Goal: Task Accomplishment & Management: Manage account settings

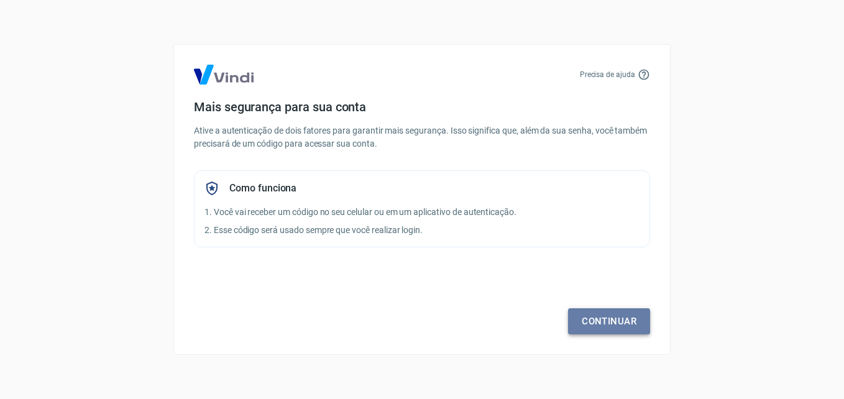
click at [587, 325] on link "Continuar" at bounding box center [609, 321] width 82 height 26
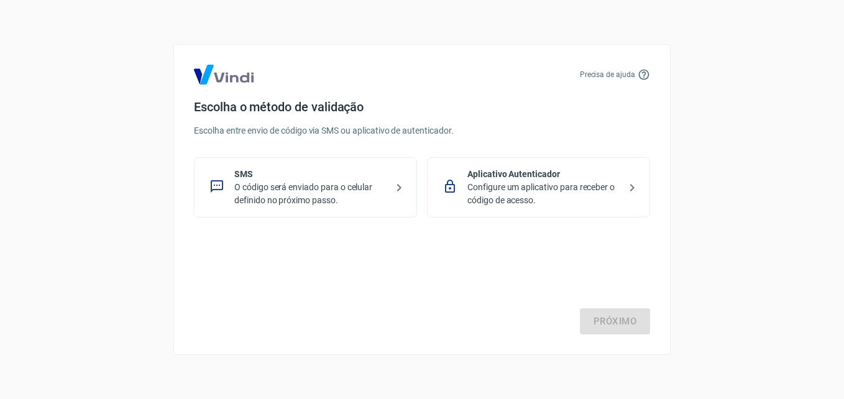
click at [505, 196] on p "Configure um aplicativo para receber o código de acesso." at bounding box center [543, 194] width 152 height 26
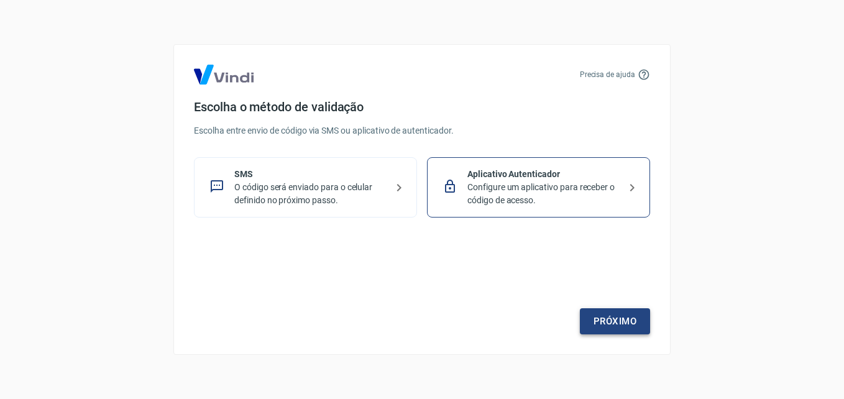
click at [605, 324] on link "Próximo" at bounding box center [615, 321] width 70 height 26
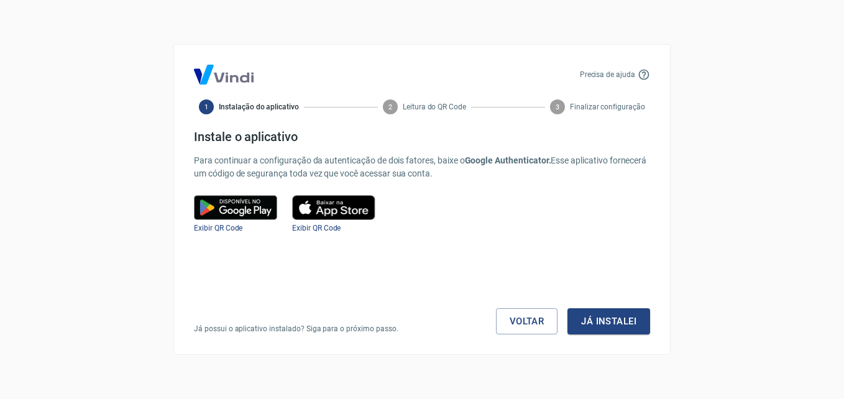
click at [237, 217] on img at bounding box center [235, 207] width 83 height 25
click at [592, 322] on button "Já instalei" at bounding box center [608, 321] width 83 height 26
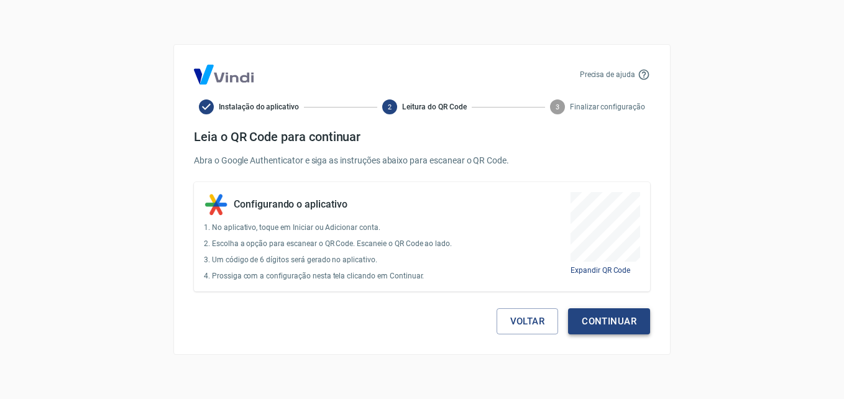
click at [598, 330] on button "Continuar" at bounding box center [609, 321] width 82 height 26
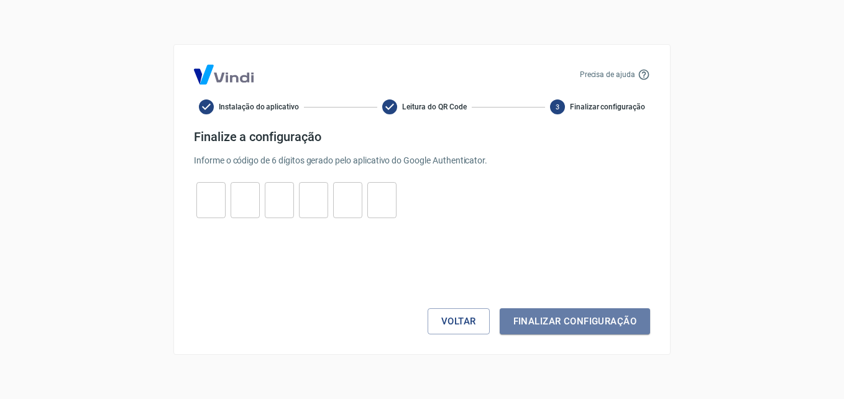
click at [598, 330] on button "Finalizar configuração" at bounding box center [575, 321] width 150 height 26
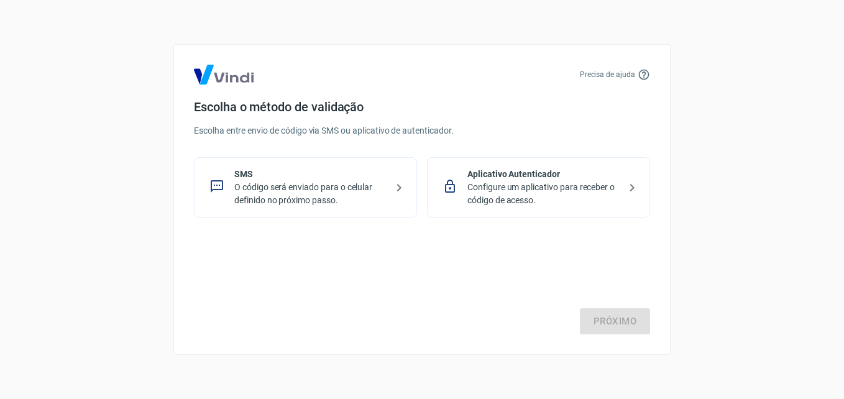
click at [523, 194] on p "Configure um aplicativo para receber o código de acesso." at bounding box center [543, 194] width 152 height 26
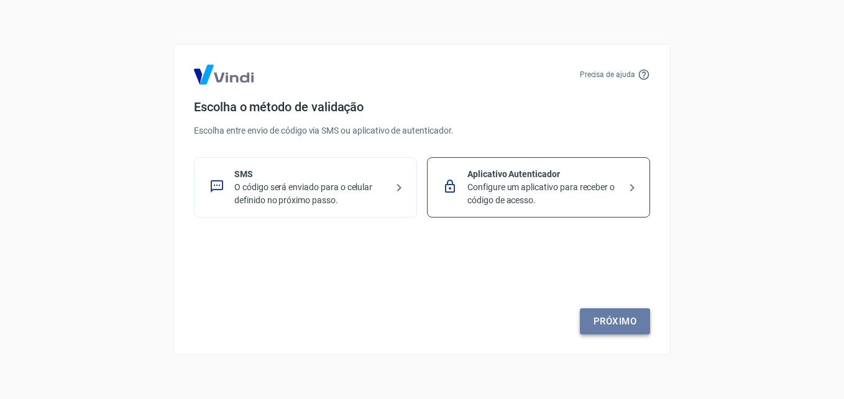
click at [612, 323] on link "Próximo" at bounding box center [615, 321] width 70 height 26
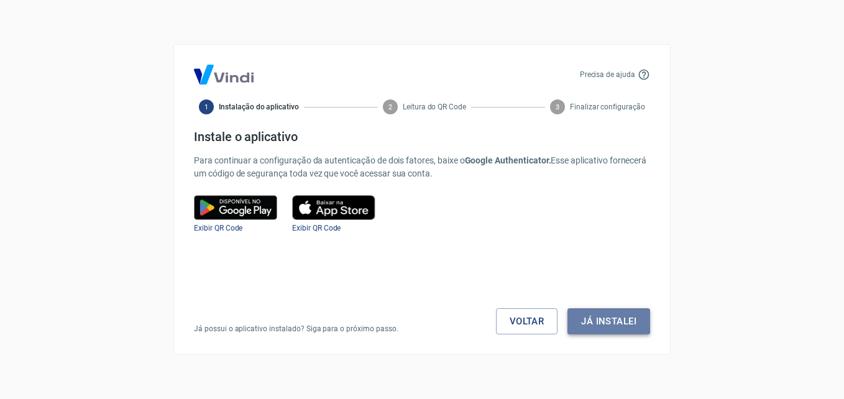
click at [606, 321] on button "Já instalei" at bounding box center [608, 321] width 83 height 26
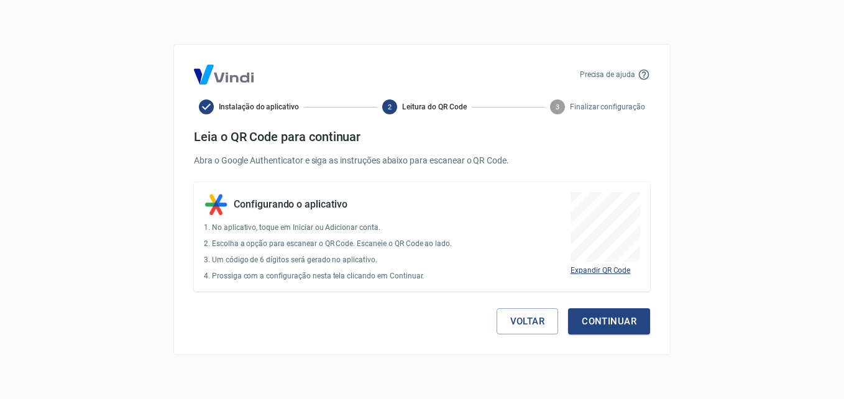
click at [605, 273] on span "Expandir QR Code" at bounding box center [600, 270] width 60 height 9
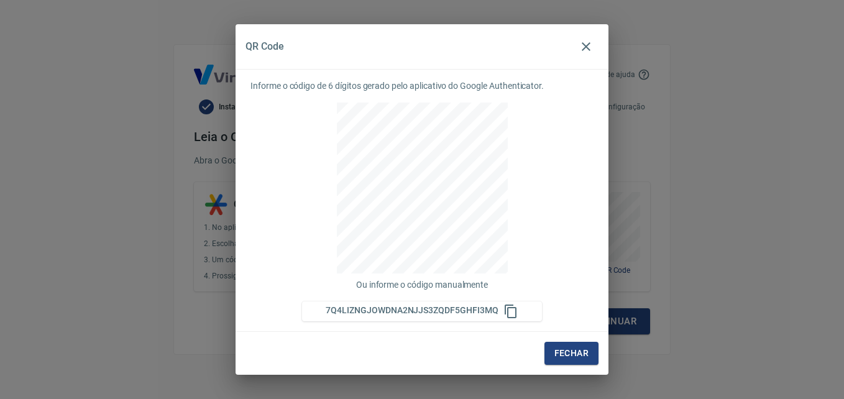
click at [428, 286] on p "Ou informe o código manualmente" at bounding box center [421, 284] width 343 height 13
click at [587, 45] on icon "button" at bounding box center [586, 46] width 15 height 15
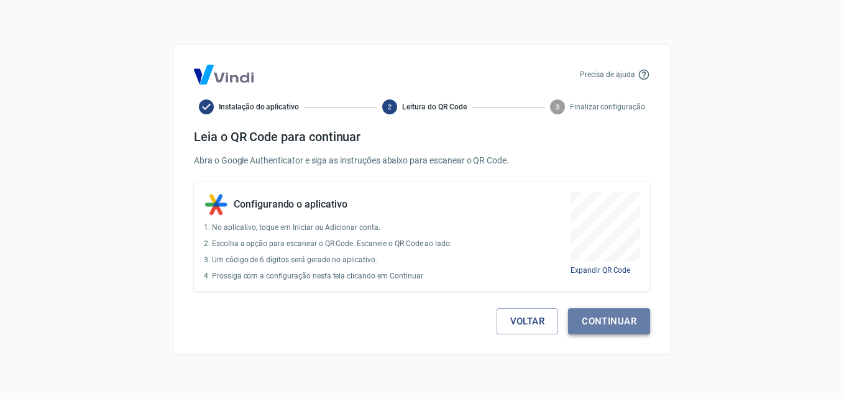
click at [605, 331] on button "Continuar" at bounding box center [609, 321] width 82 height 26
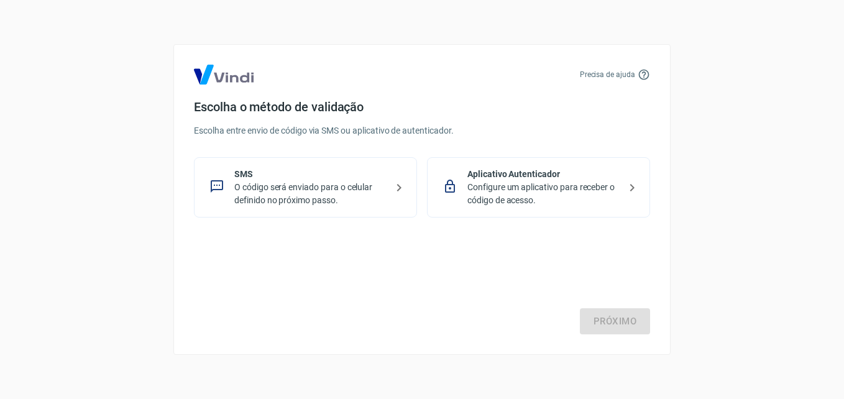
click at [476, 199] on p "Configure um aplicativo para receber o código de acesso." at bounding box center [543, 194] width 152 height 26
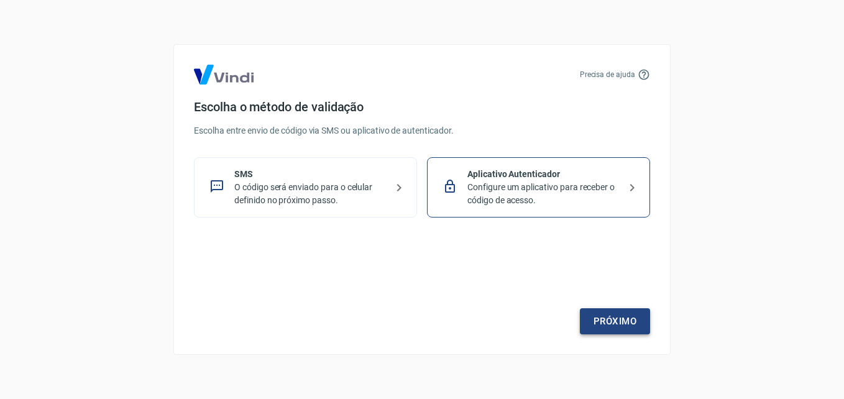
click at [620, 326] on link "Próximo" at bounding box center [615, 321] width 70 height 26
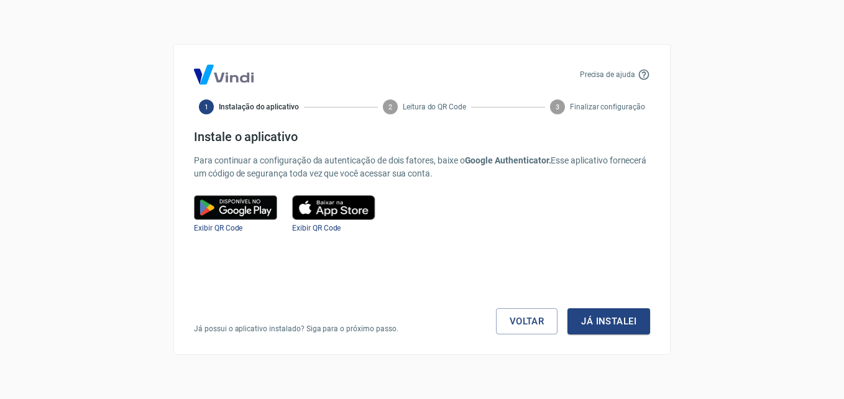
click at [248, 202] on img at bounding box center [235, 207] width 83 height 25
click at [613, 331] on button "Já instalei" at bounding box center [608, 321] width 83 height 26
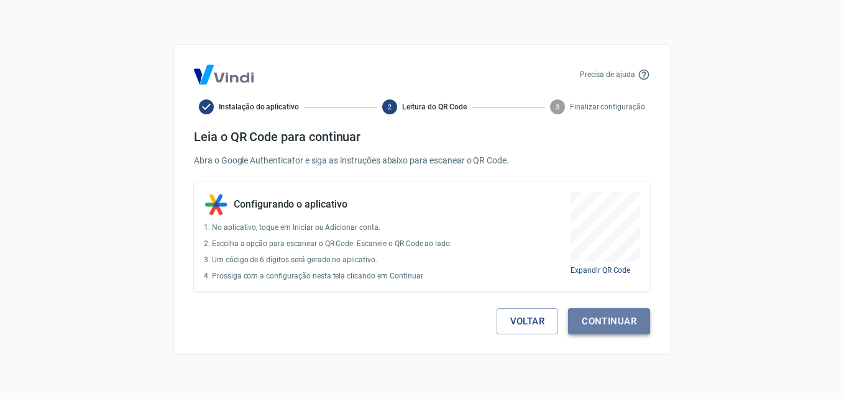
click at [613, 331] on button "Continuar" at bounding box center [609, 321] width 82 height 26
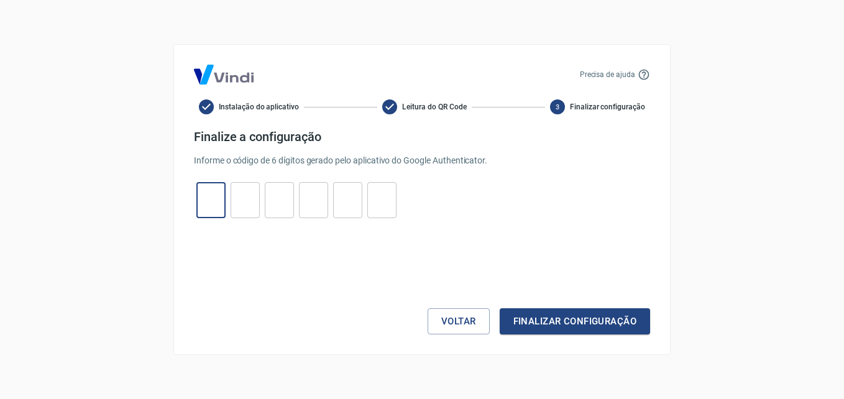
click at [212, 207] on input "tel" at bounding box center [210, 200] width 29 height 27
type input "3"
type input "5"
type input "4"
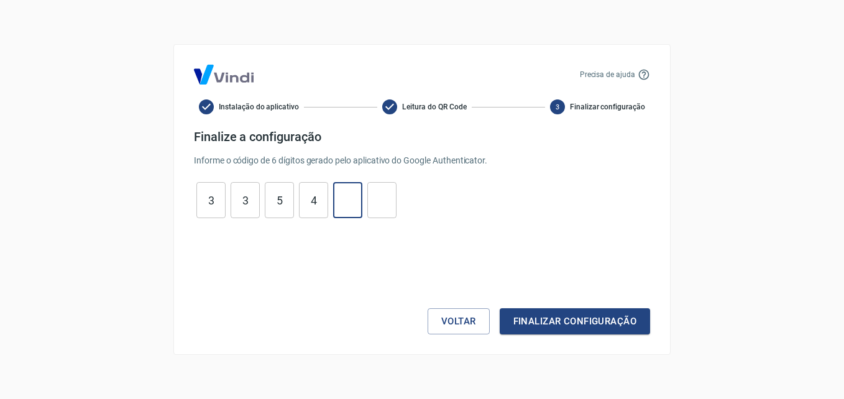
type input "8"
type input "9"
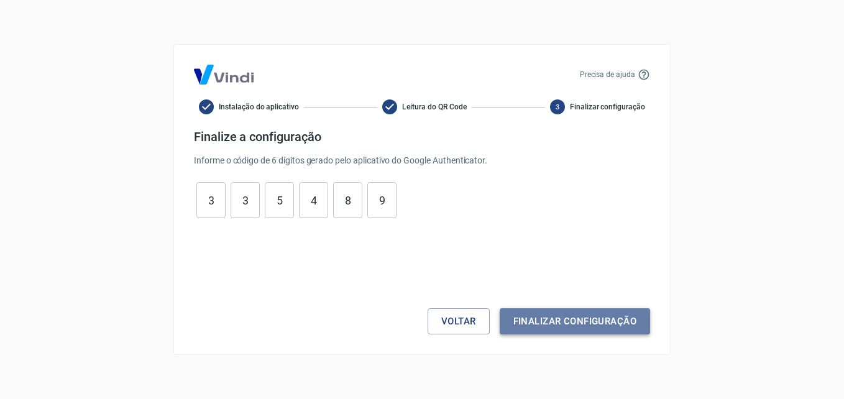
click at [594, 318] on button "Finalizar configuração" at bounding box center [575, 321] width 150 height 26
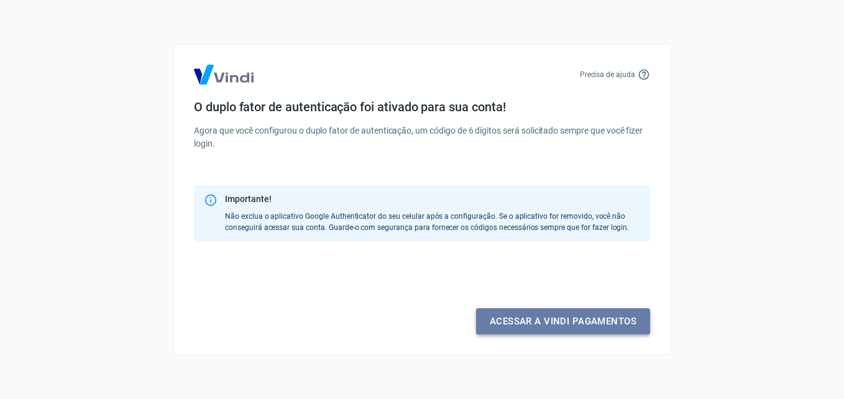
click at [594, 318] on link "Acessar a Vindi pagamentos" at bounding box center [563, 321] width 174 height 26
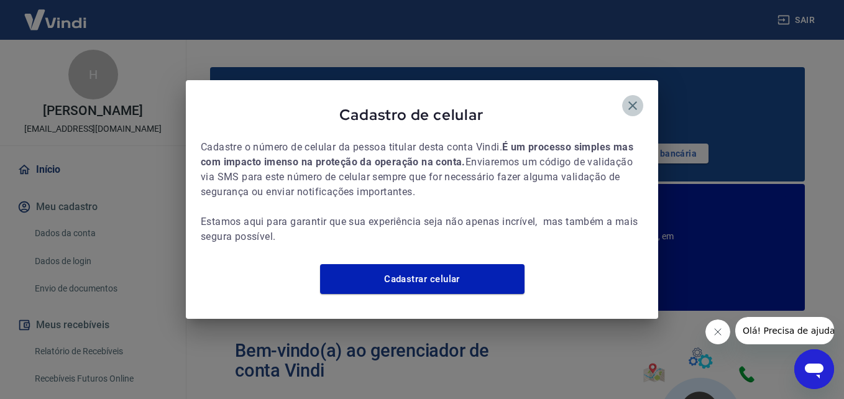
click at [639, 98] on icon "button" at bounding box center [632, 105] width 15 height 15
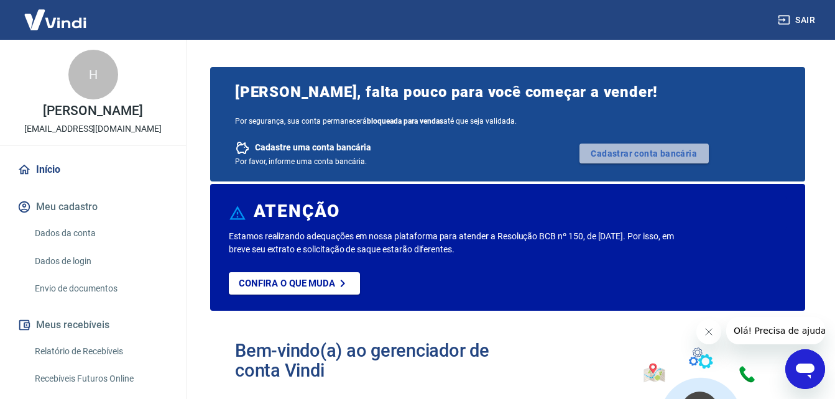
click at [612, 153] on link "Cadastrar conta bancária" at bounding box center [643, 154] width 129 height 20
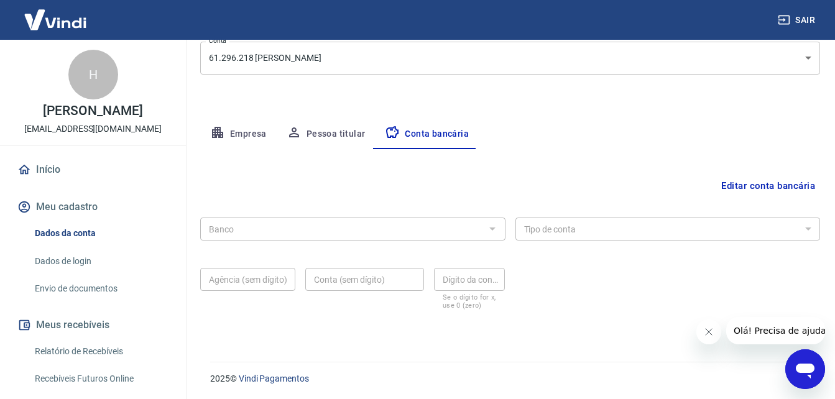
scroll to position [167, 0]
click at [493, 232] on div at bounding box center [491, 227] width 16 height 17
click at [248, 132] on button "Empresa" at bounding box center [238, 133] width 76 height 30
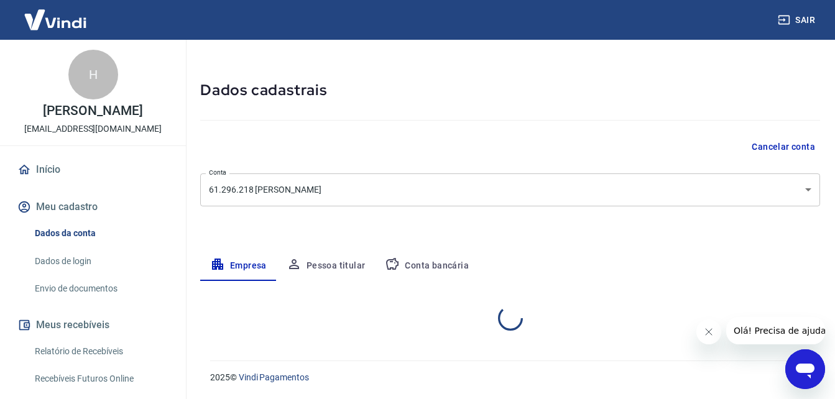
select select "RJ"
select select "business"
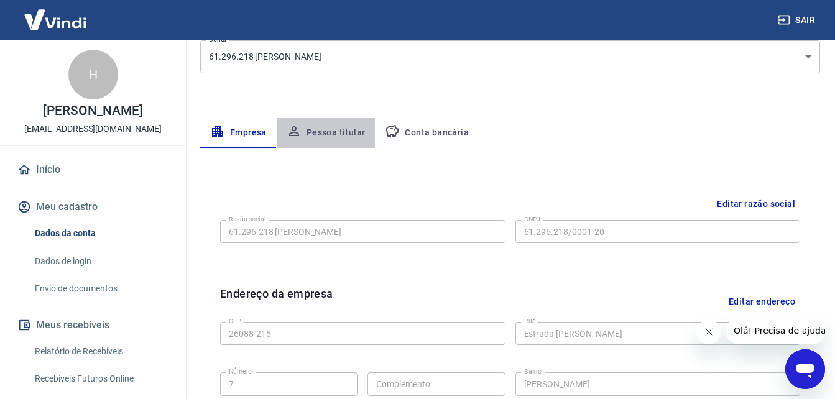
click at [336, 136] on button "Pessoa titular" at bounding box center [326, 133] width 99 height 30
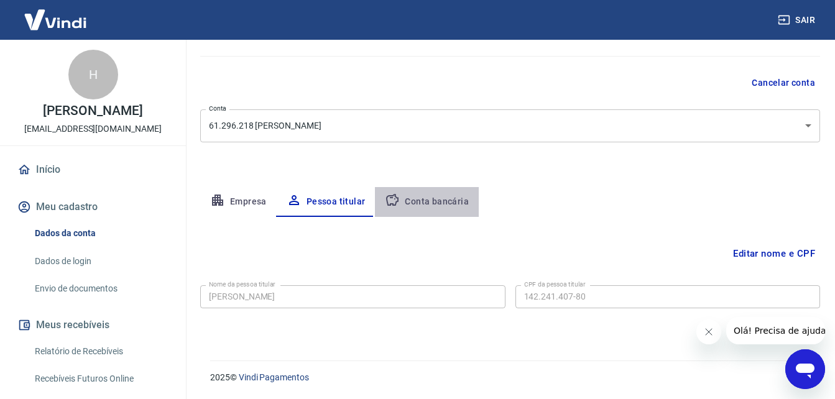
click at [438, 208] on button "Conta bancária" at bounding box center [427, 202] width 104 height 30
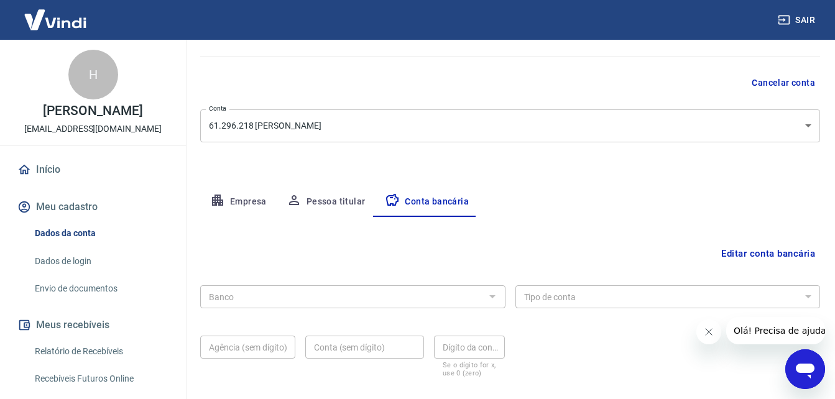
click at [756, 256] on button "Editar conta bancária" at bounding box center [768, 254] width 104 height 24
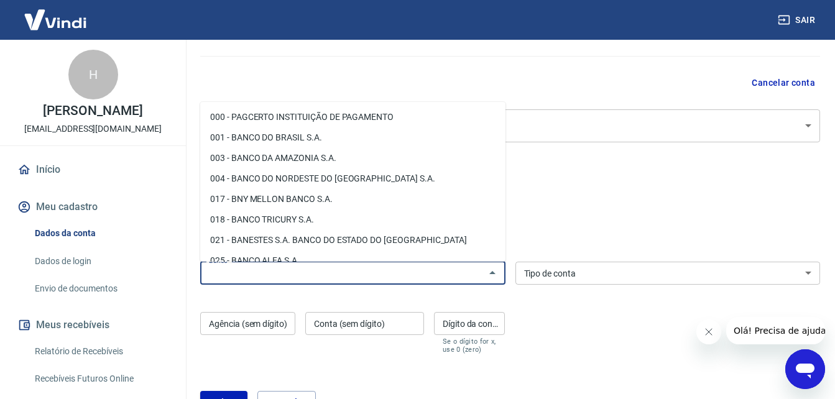
click at [447, 276] on input "Banco" at bounding box center [342, 273] width 277 height 16
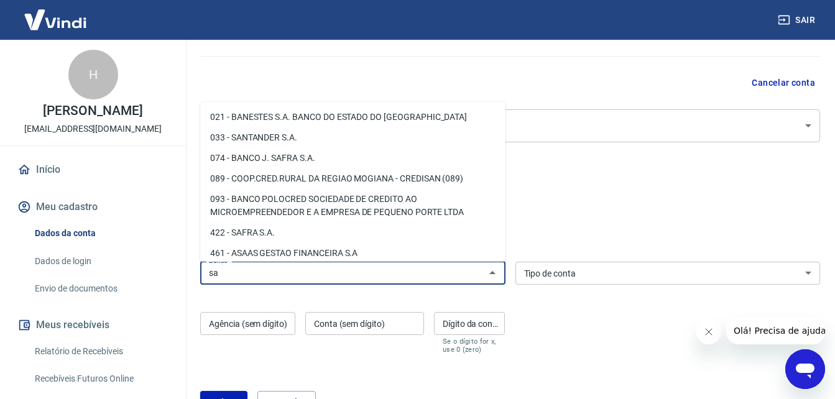
type input "s"
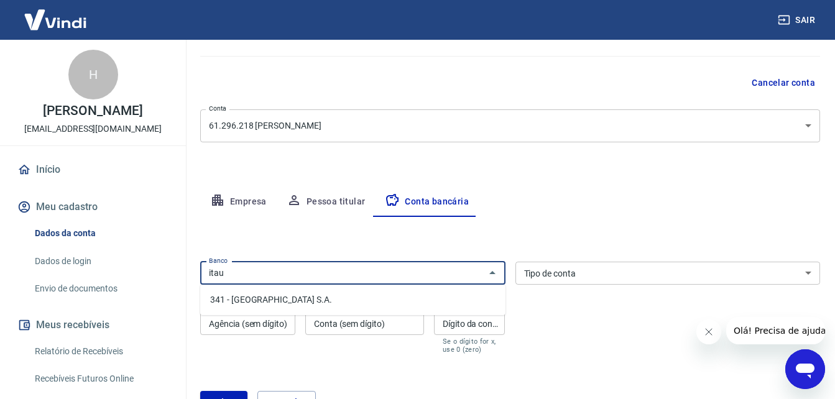
click at [324, 297] on li "341 - ITAÚ UNIBANCO S.A." at bounding box center [352, 300] width 305 height 21
type input "341 - ITAÚ UNIBANCO S.A."
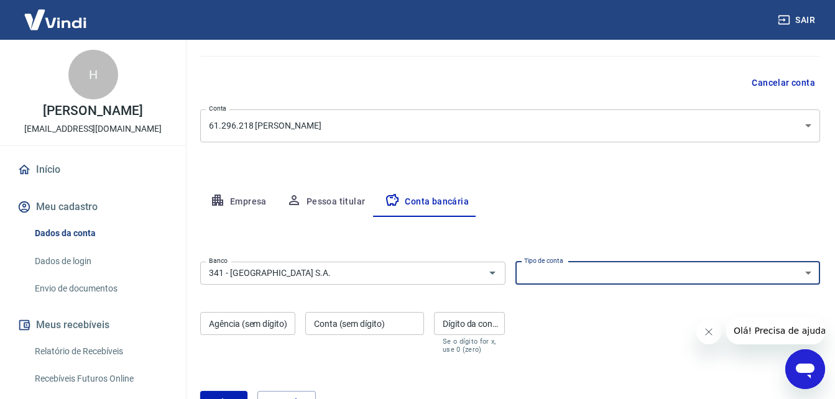
click at [569, 278] on select "Conta Corrente Conta Poupança" at bounding box center [667, 273] width 305 height 23
select select "1"
click at [515, 262] on select "Conta Corrente Conta Poupança" at bounding box center [667, 273] width 305 height 23
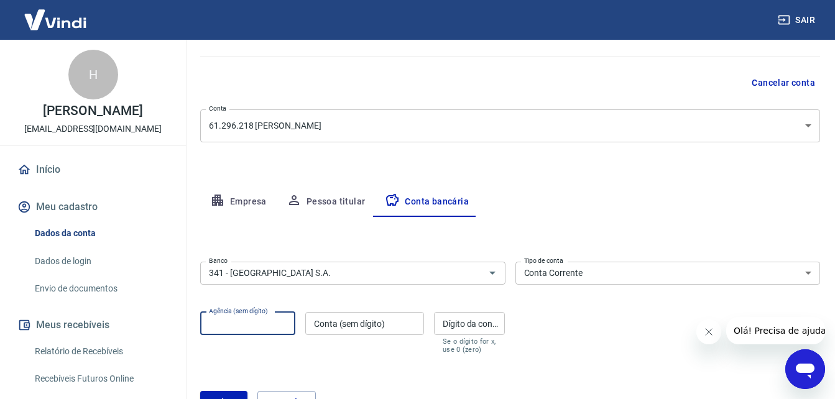
click at [245, 323] on input "Agência (sem dígito)" at bounding box center [247, 323] width 95 height 23
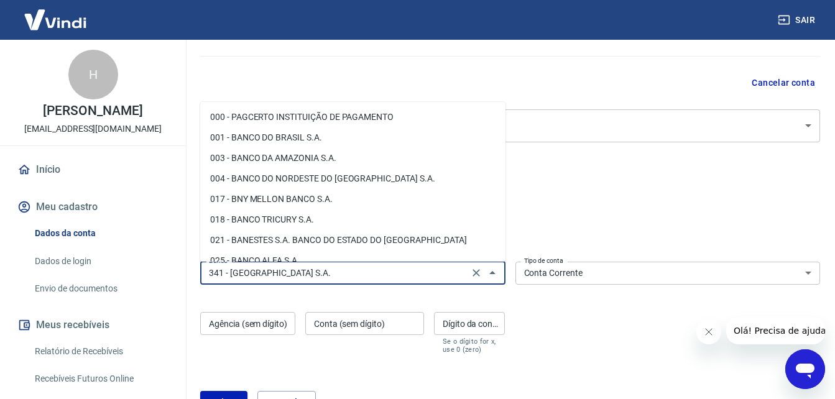
click at [319, 275] on input "341 - ITAÚ UNIBANCO S.A." at bounding box center [334, 273] width 261 height 16
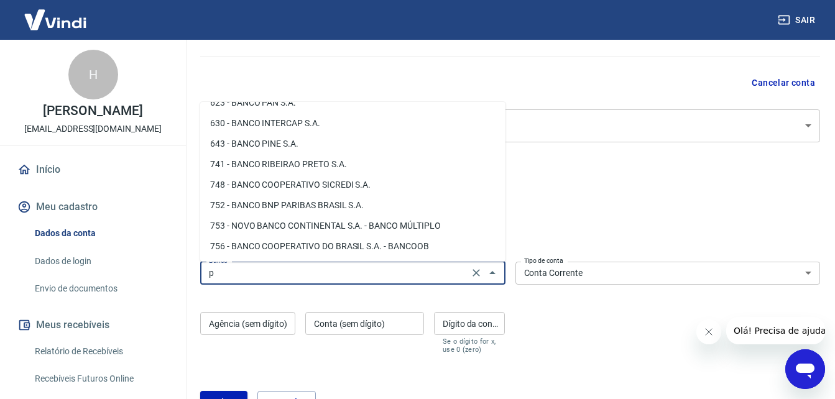
scroll to position [0, 0]
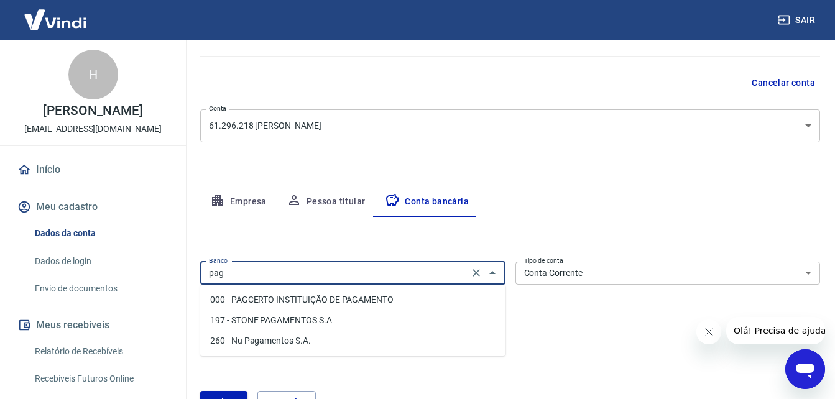
click at [339, 297] on li "000 - PAGCERTO INSTITUIÇÃO DE PAGAMENTO" at bounding box center [352, 300] width 305 height 21
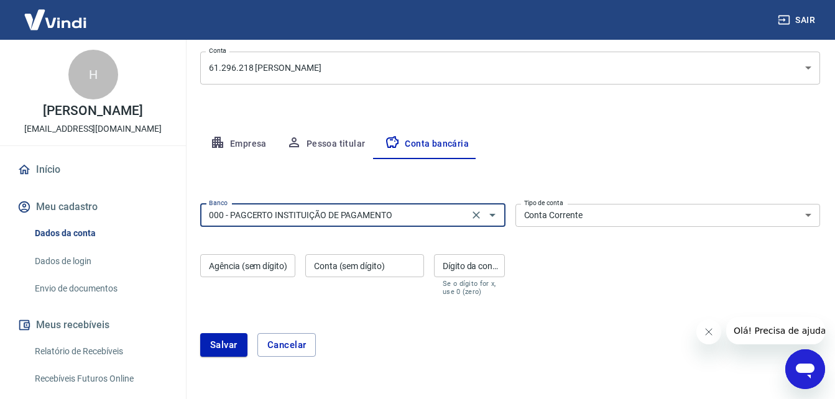
scroll to position [175, 0]
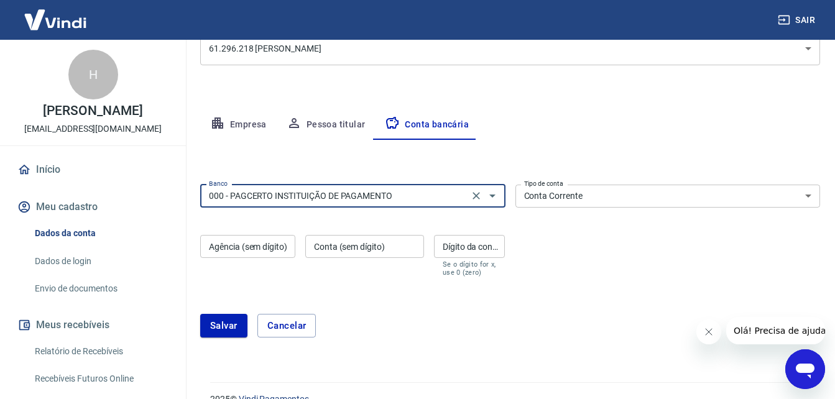
type input "000 - PAGCERTO INSTITUIÇÃO DE PAGAMENTO"
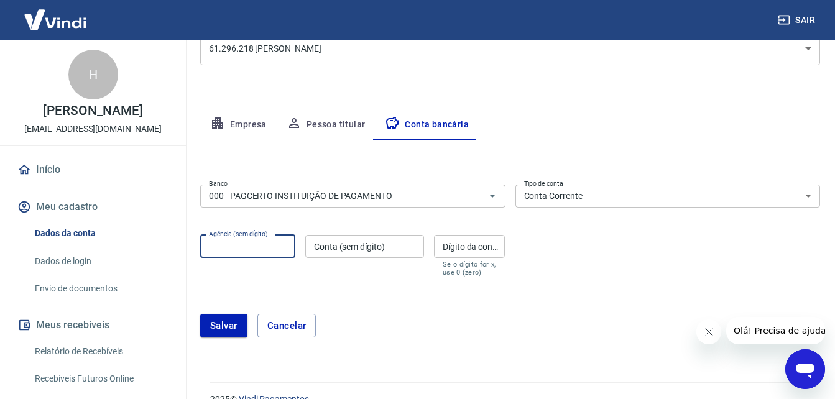
click at [257, 245] on input "Agência (sem dígito)" at bounding box center [247, 246] width 95 height 23
type input "0001"
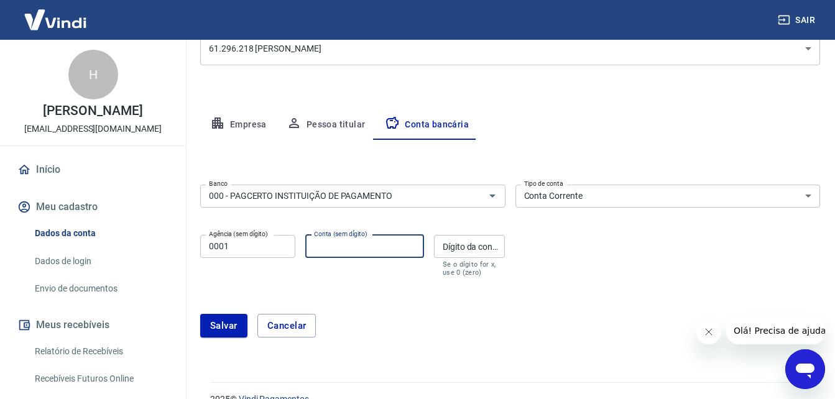
click at [321, 242] on input "Conta (sem dígito)" at bounding box center [364, 246] width 119 height 23
type input "76872417"
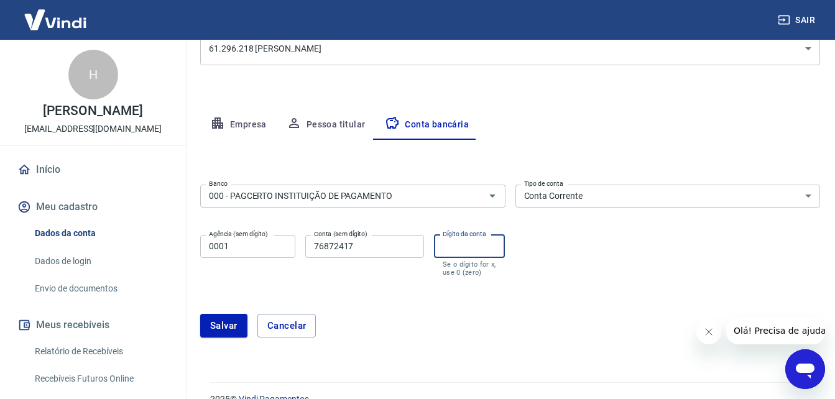
click at [479, 252] on input "Dígito da conta" at bounding box center [469, 246] width 71 height 23
type input "1"
click at [210, 324] on button "Salvar" at bounding box center [223, 326] width 47 height 24
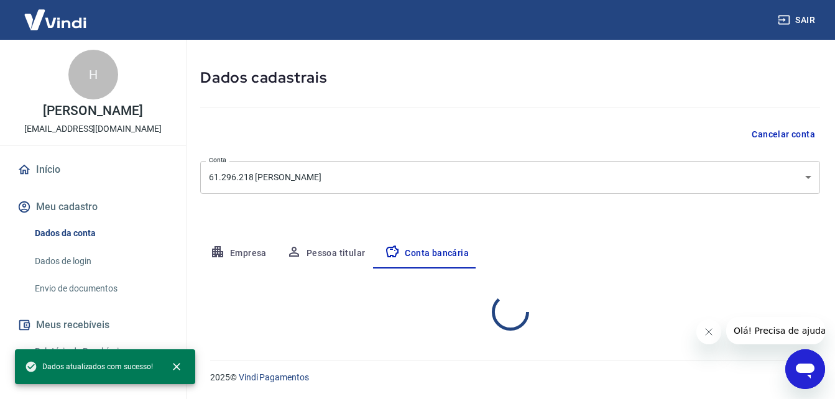
select select "1"
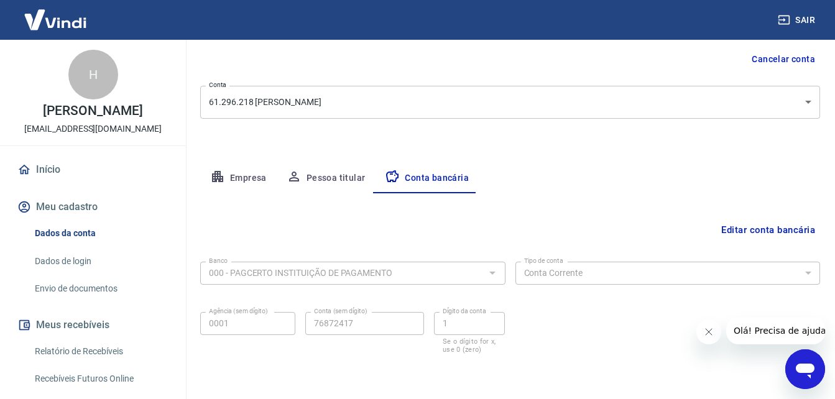
scroll to position [167, 0]
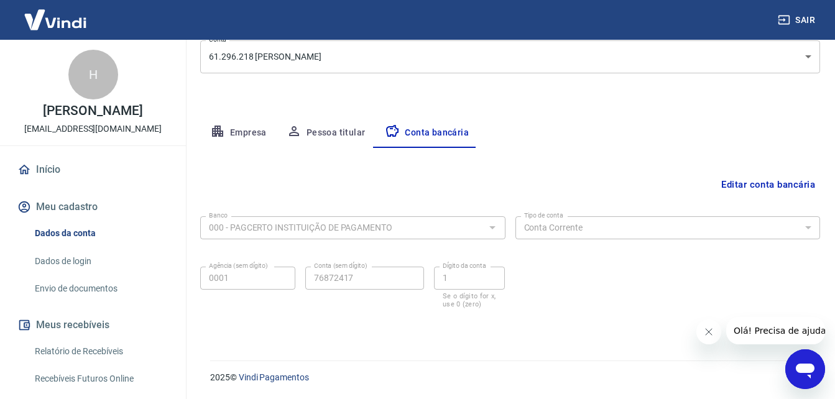
click at [47, 262] on link "Dados de login" at bounding box center [100, 261] width 141 height 25
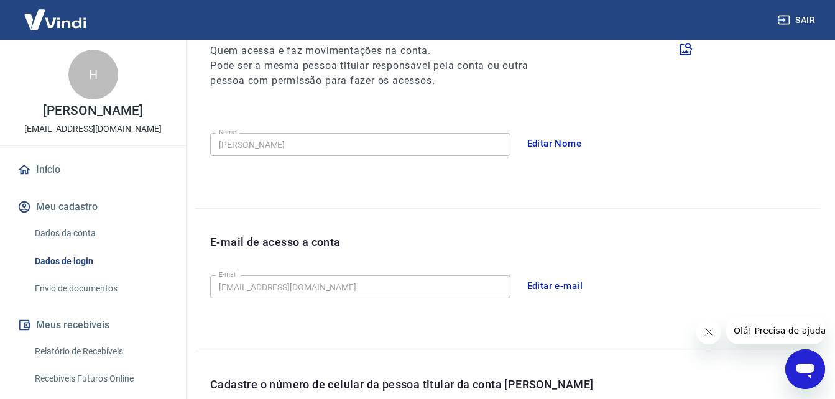
scroll to position [355, 0]
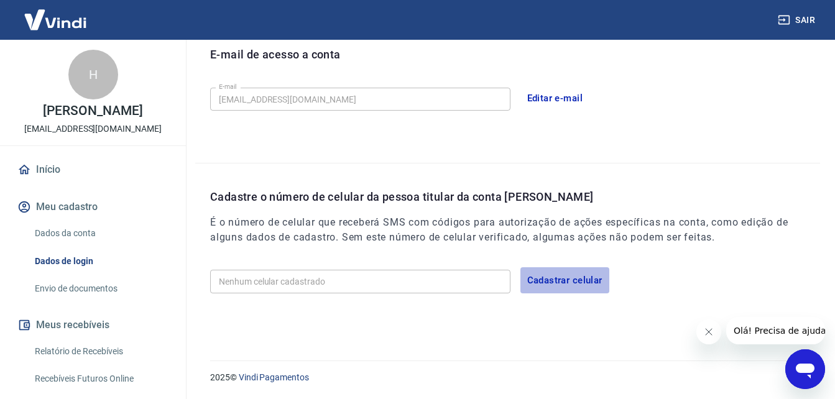
click at [546, 282] on button "Cadastrar celular" at bounding box center [564, 280] width 89 height 26
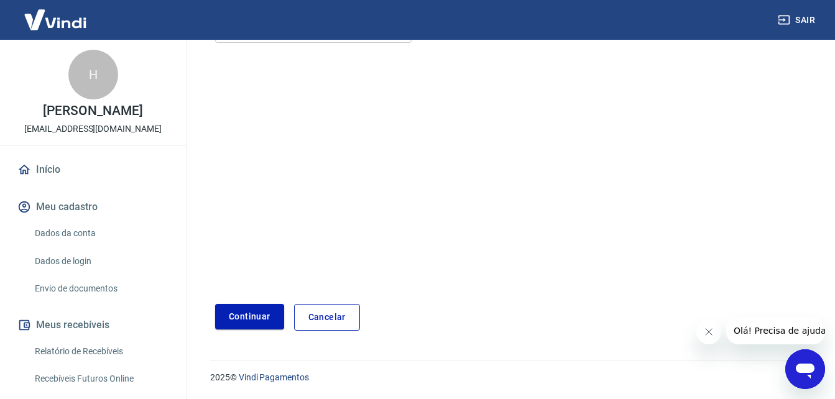
scroll to position [190, 0]
click at [328, 205] on form "Informe o número de celular com DDD Celular Celular Continuar Cancelar" at bounding box center [510, 149] width 590 height 364
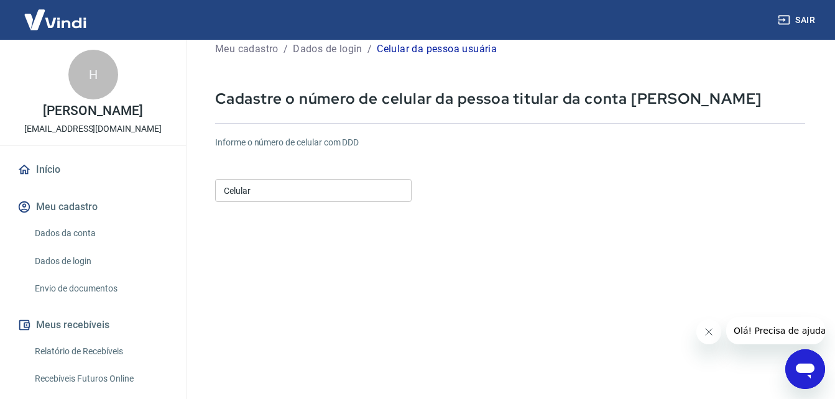
scroll to position [25, 0]
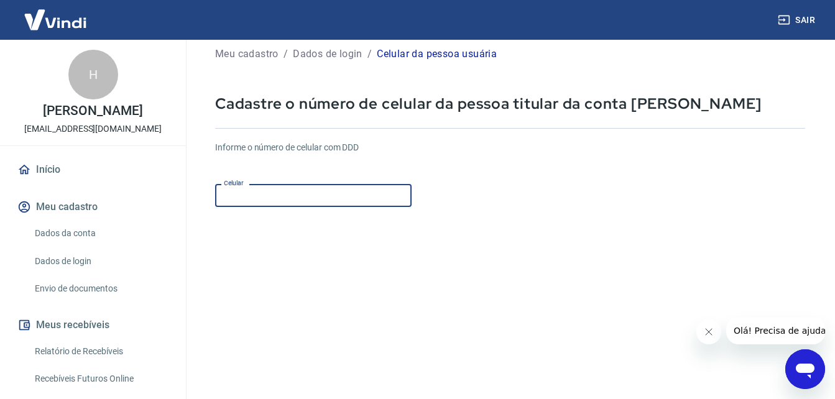
click at [286, 199] on input "Celular" at bounding box center [313, 195] width 196 height 23
type input "(21) 98133-5350"
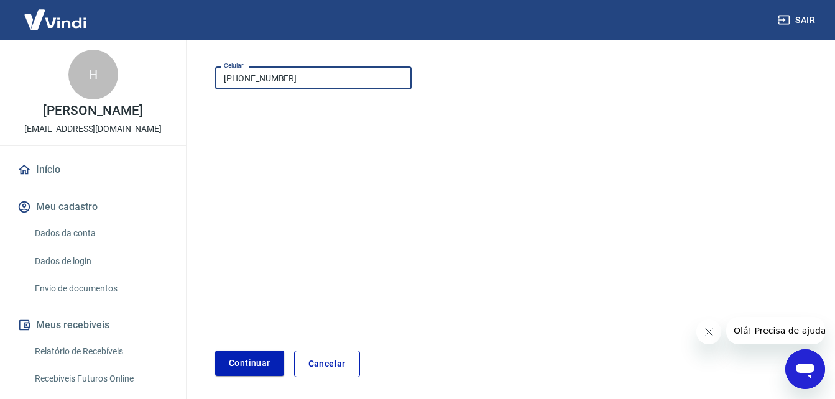
scroll to position [190, 0]
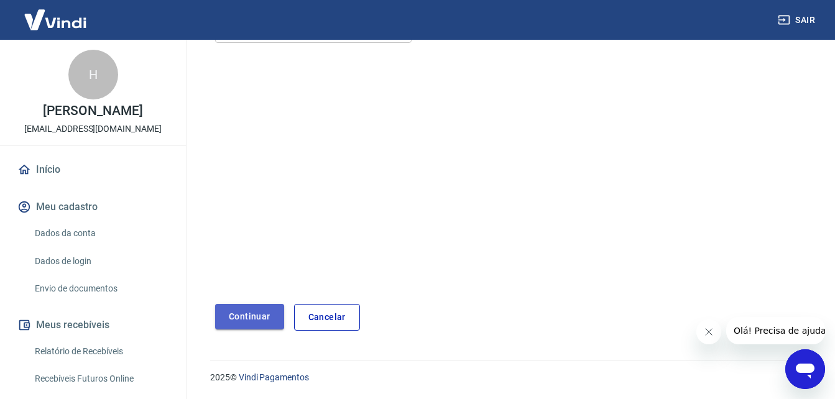
click at [258, 311] on button "Continuar" at bounding box center [249, 316] width 69 height 25
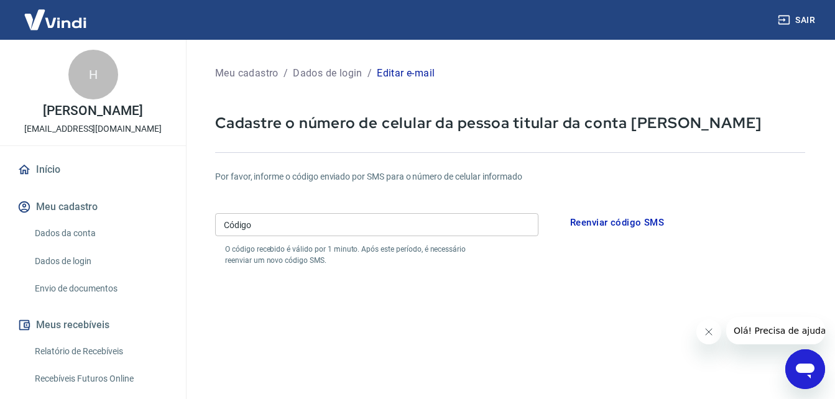
scroll to position [4, 0]
